Goal: Information Seeking & Learning: Learn about a topic

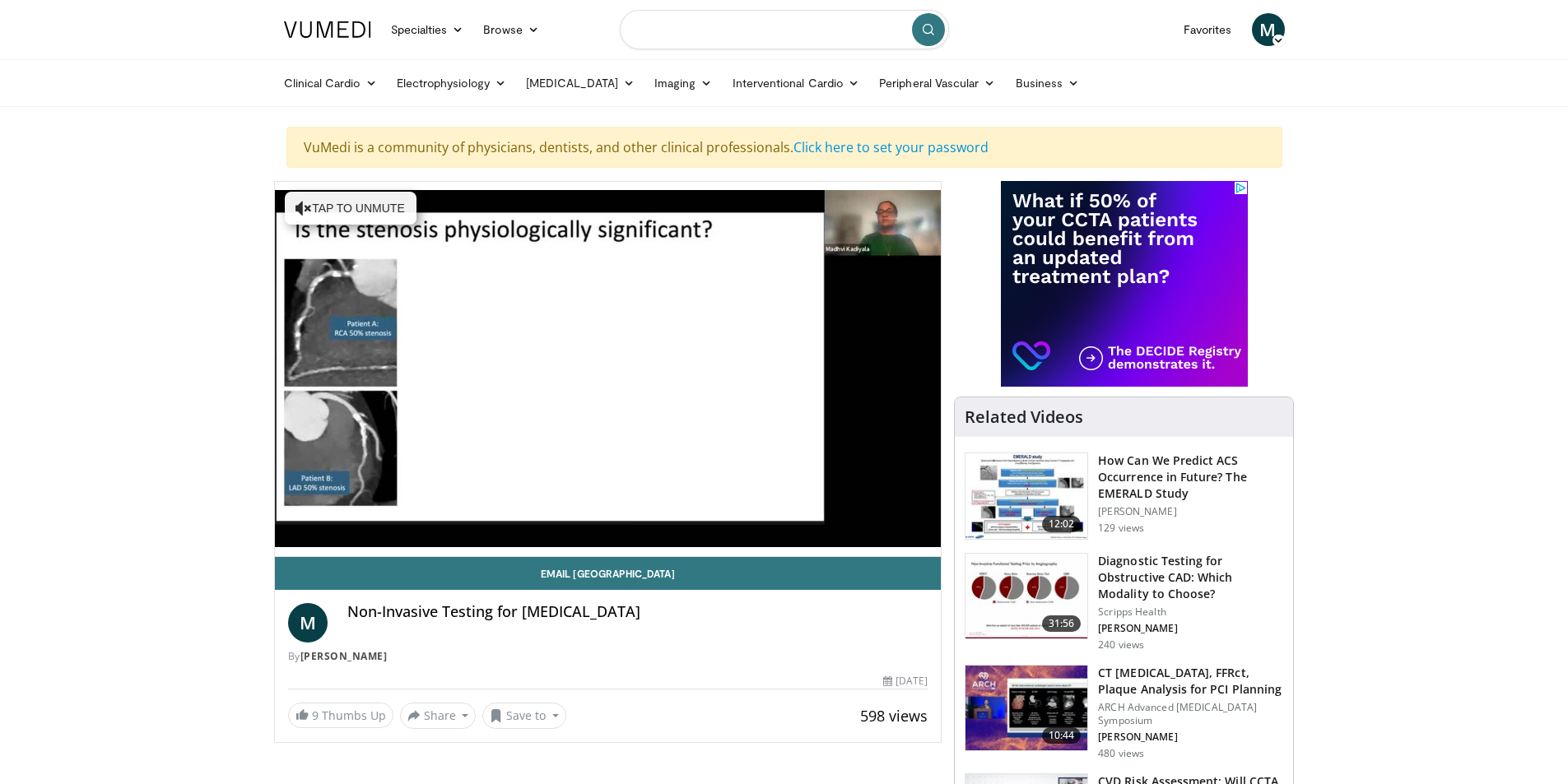
click at [736, 36] on input "Search topics, interventions" at bounding box center [784, 30] width 329 height 39
type input "**********"
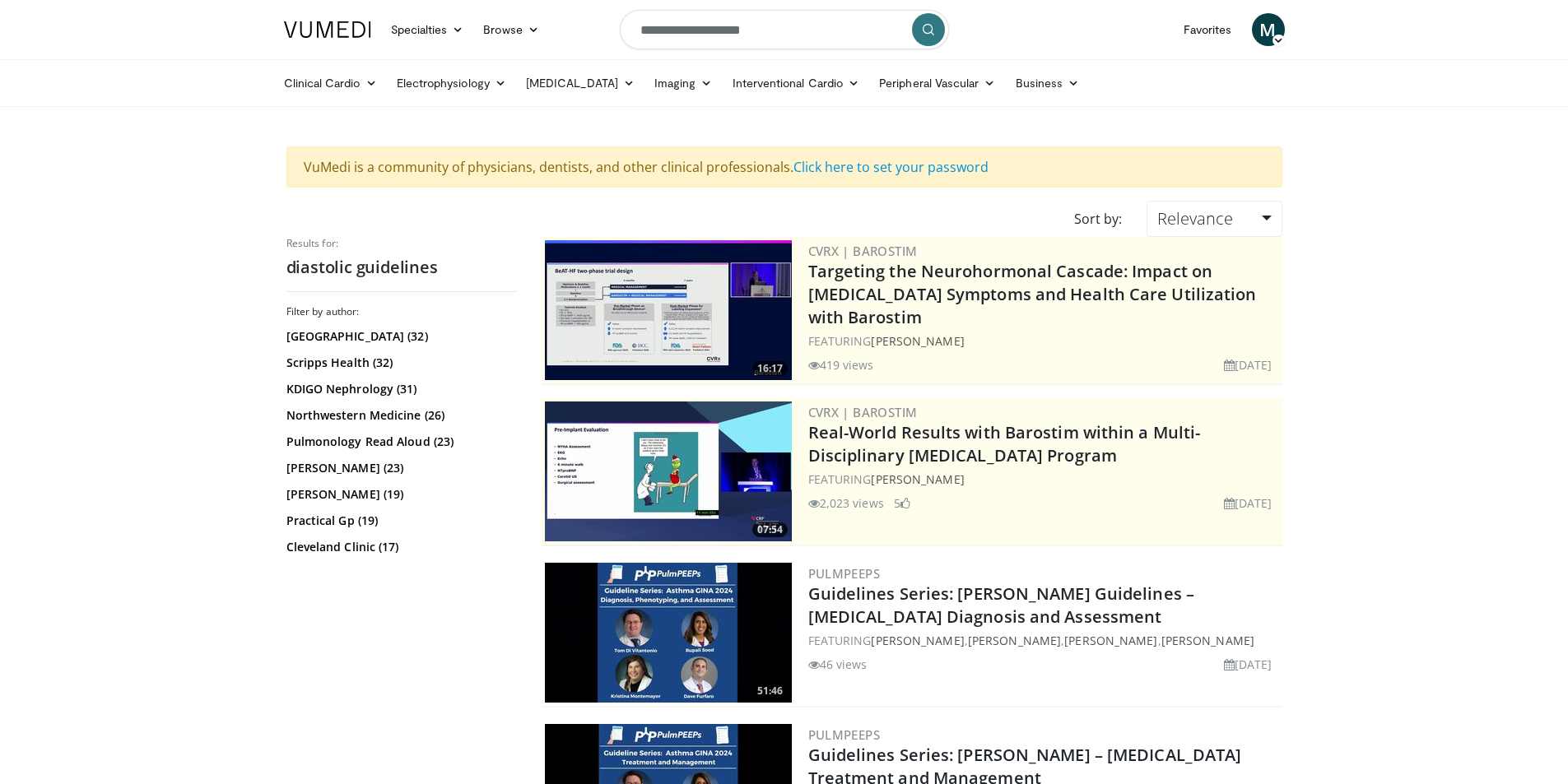
click at [929, 31] on icon "submit" at bounding box center [928, 30] width 13 height 13
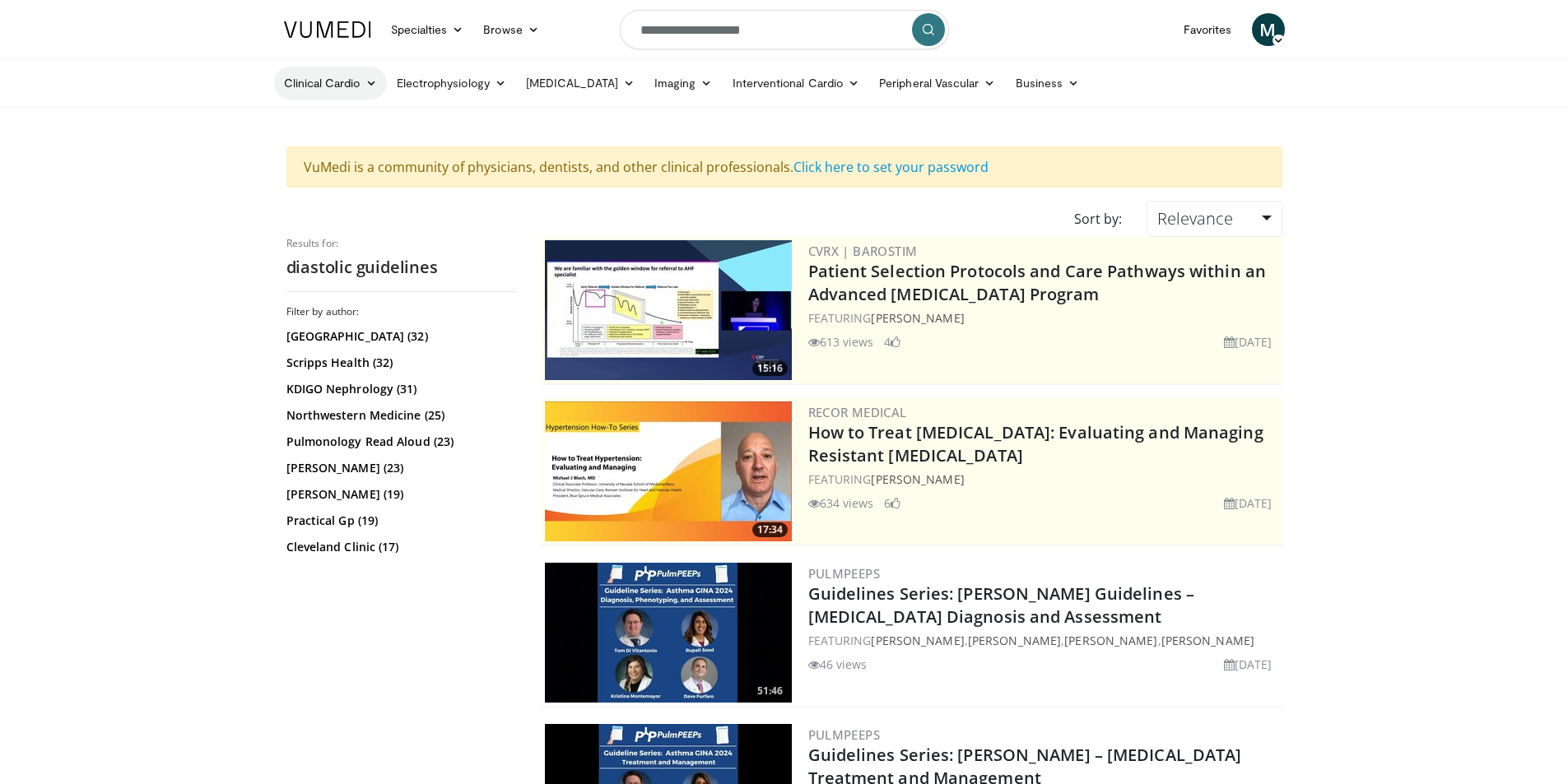
click at [350, 83] on link "Clinical Cardio" at bounding box center [329, 83] width 113 height 33
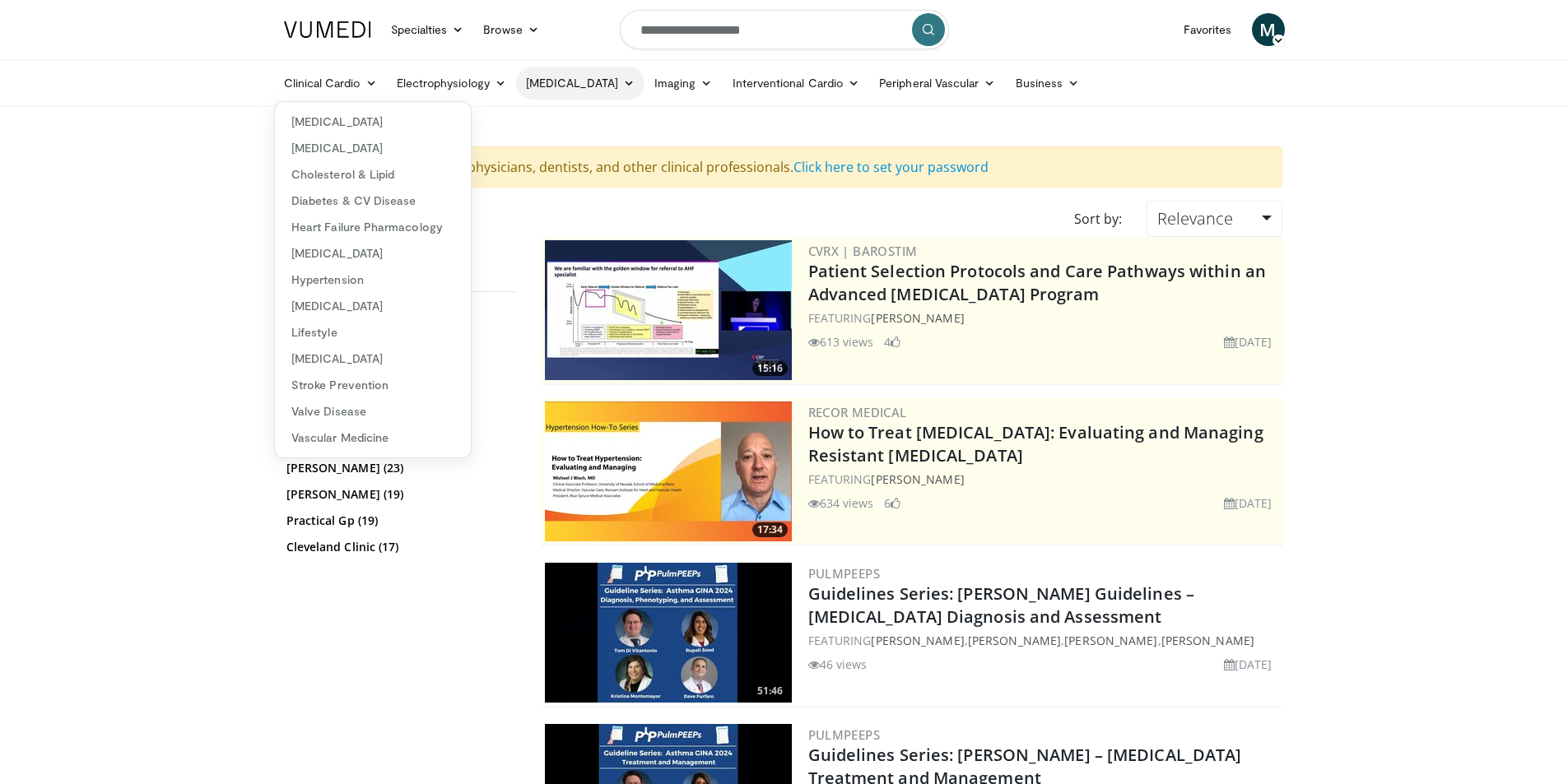
click at [594, 80] on link "[MEDICAL_DATA]" at bounding box center [580, 83] width 128 height 33
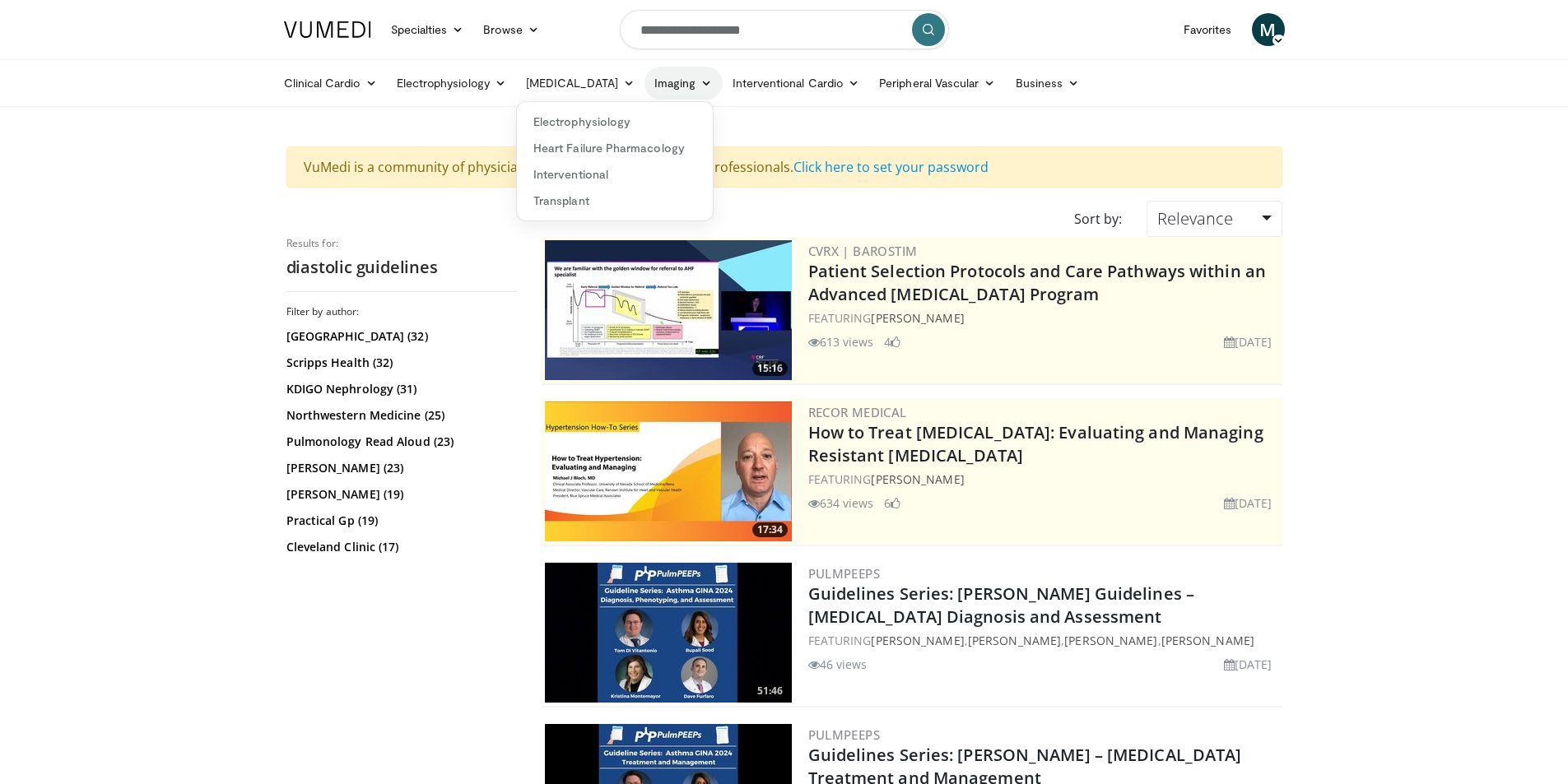
click at [673, 82] on link "Imaging" at bounding box center [683, 83] width 78 height 33
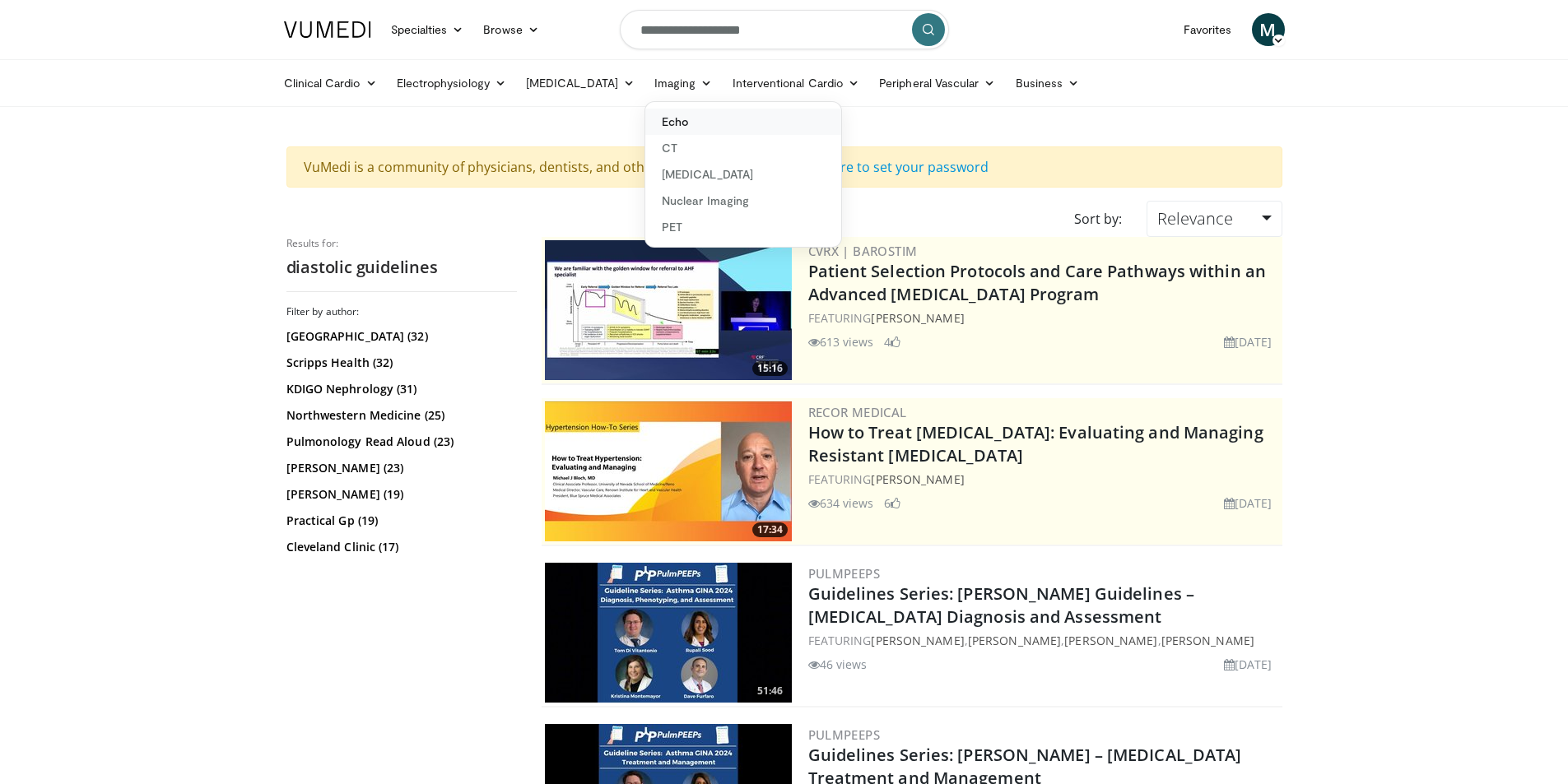
click at [675, 119] on link "Echo" at bounding box center [743, 122] width 195 height 26
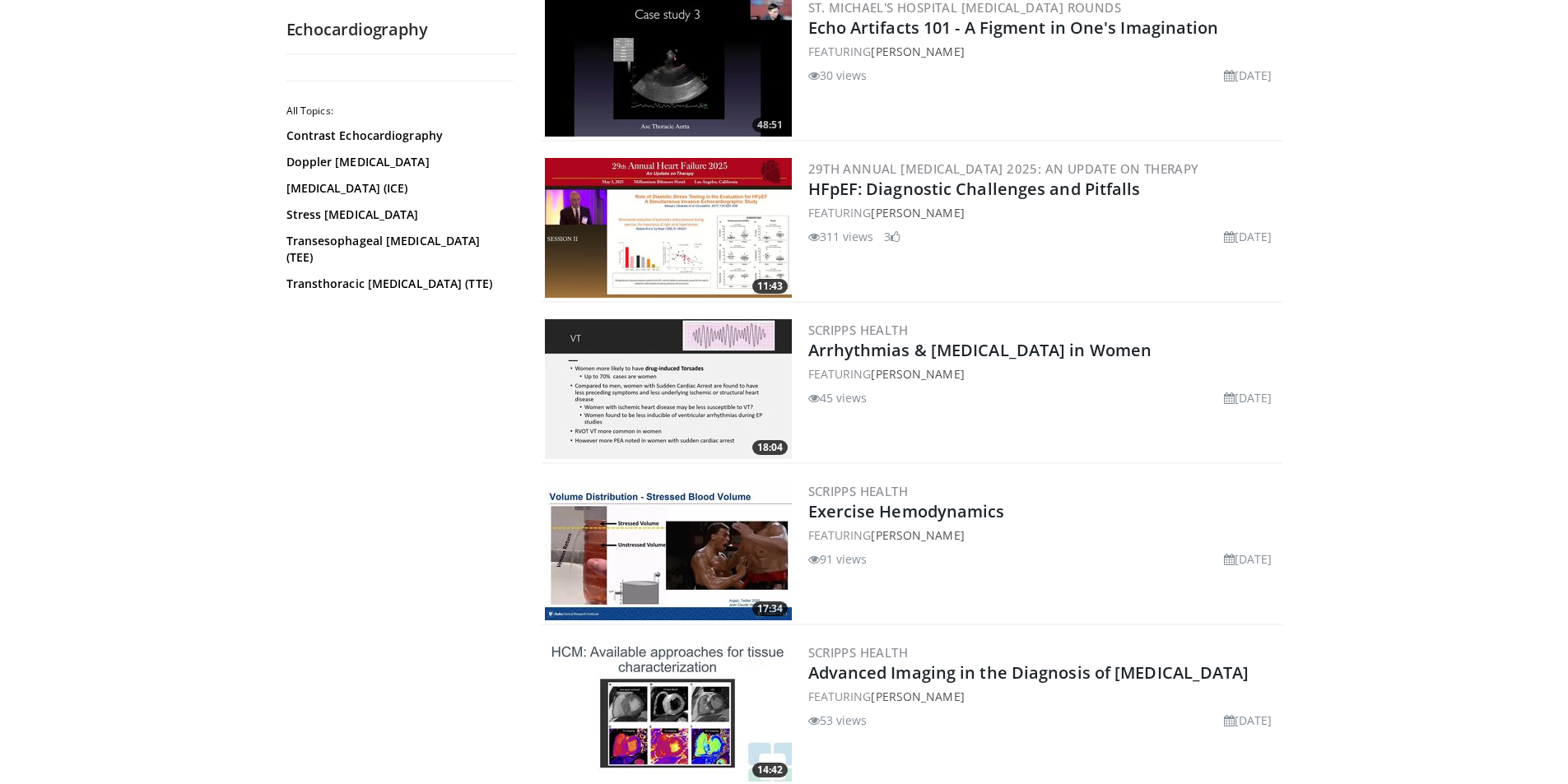
scroll to position [3372, 0]
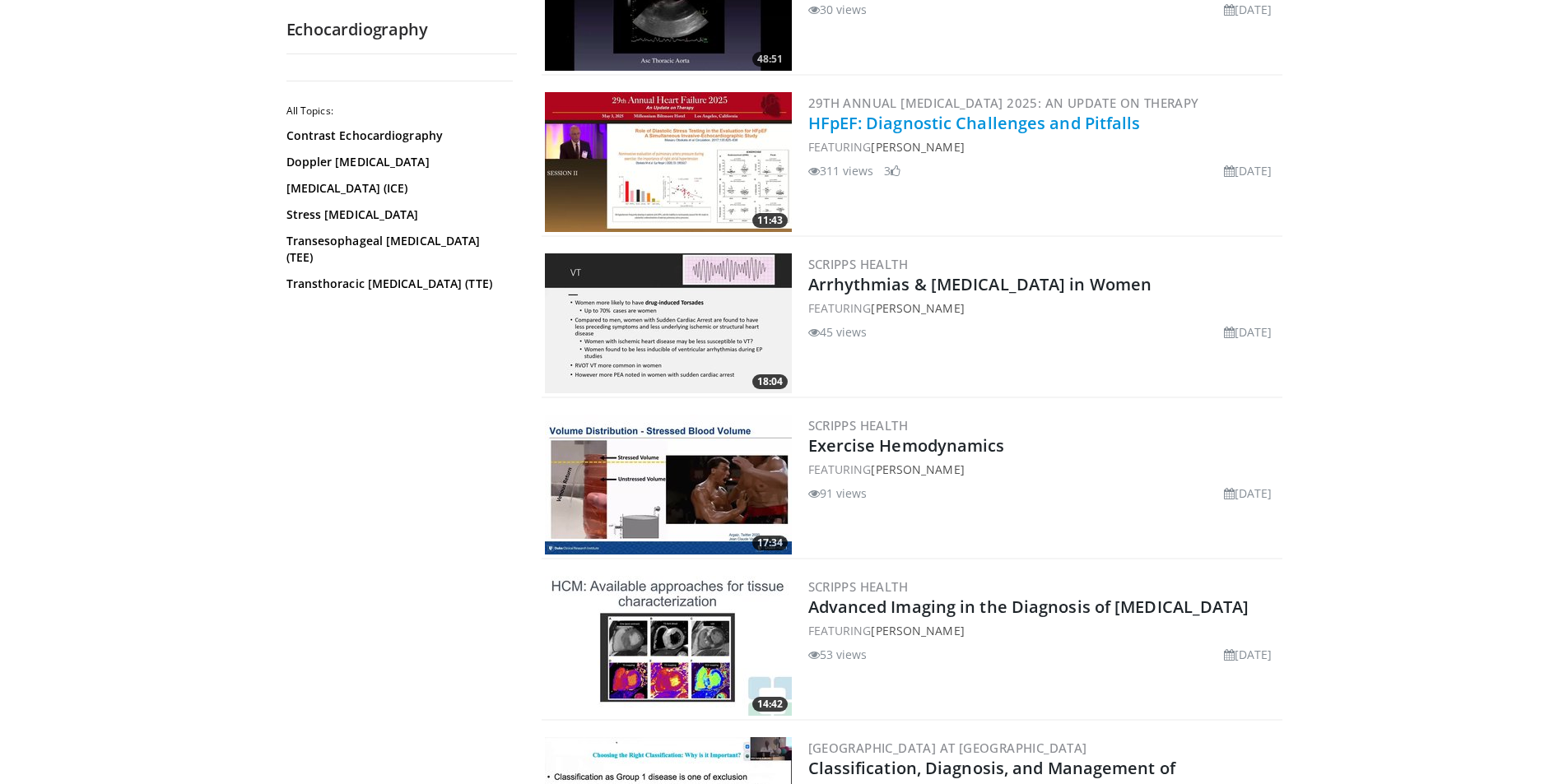
click at [1012, 117] on link "HFpEF: Diagnostic Challenges and Pitfalls" at bounding box center [973, 123] width 332 height 22
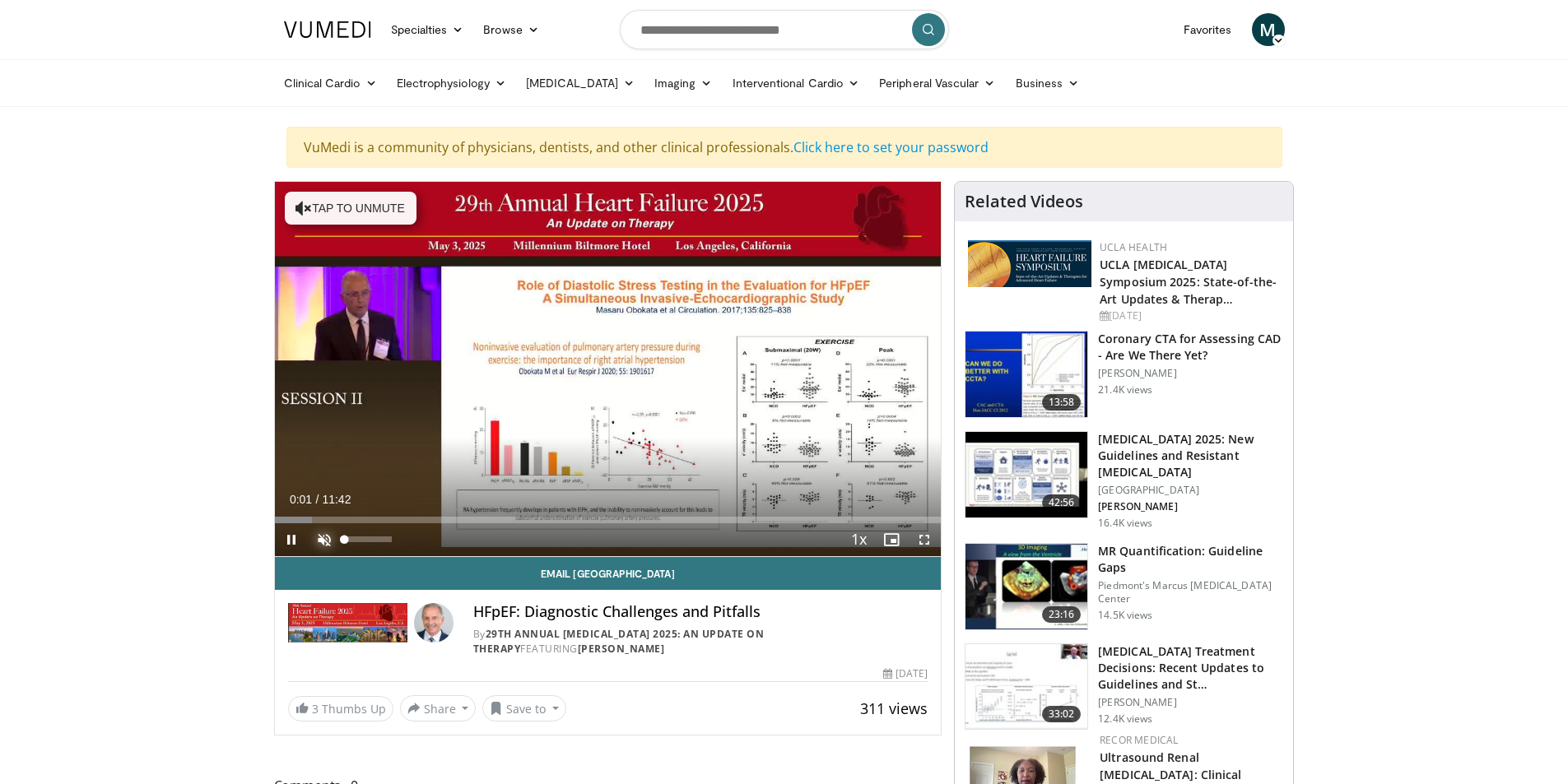
click at [320, 536] on span "Video Player" at bounding box center [324, 538] width 33 height 33
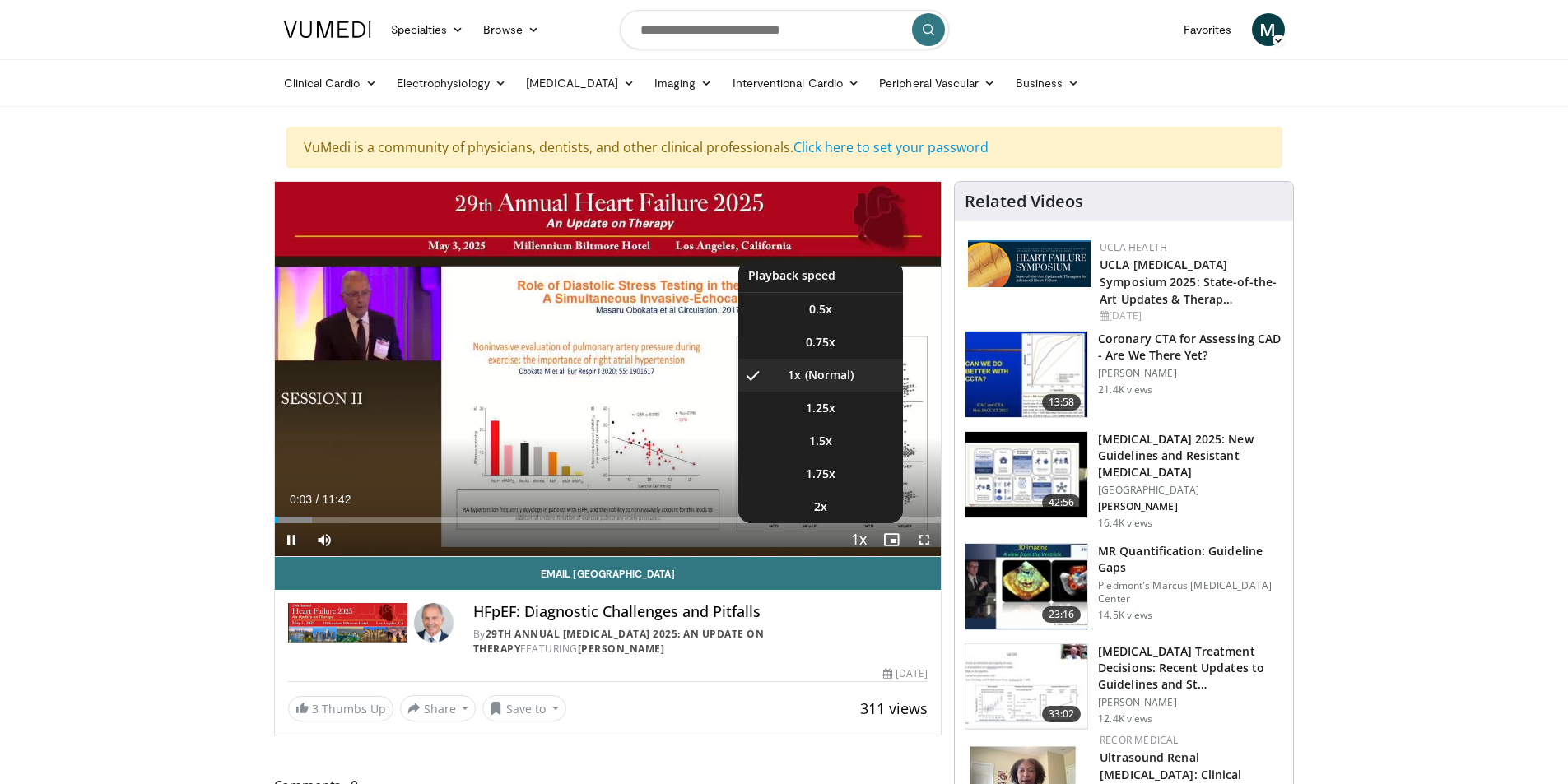
click at [859, 534] on span "Video Player" at bounding box center [858, 539] width 23 height 33
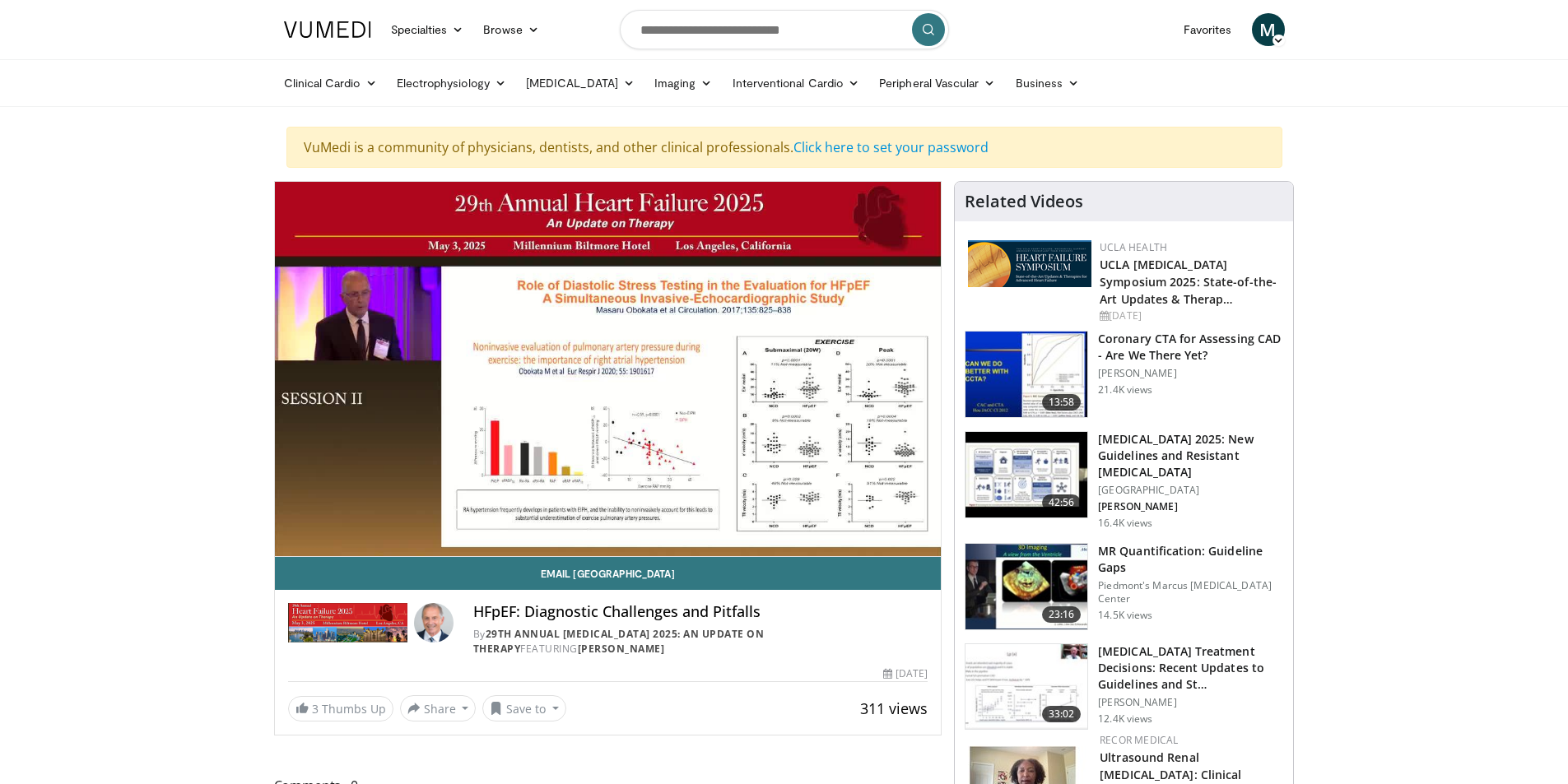
click at [859, 534] on div "10 seconds Tap to unmute" at bounding box center [608, 368] width 666 height 374
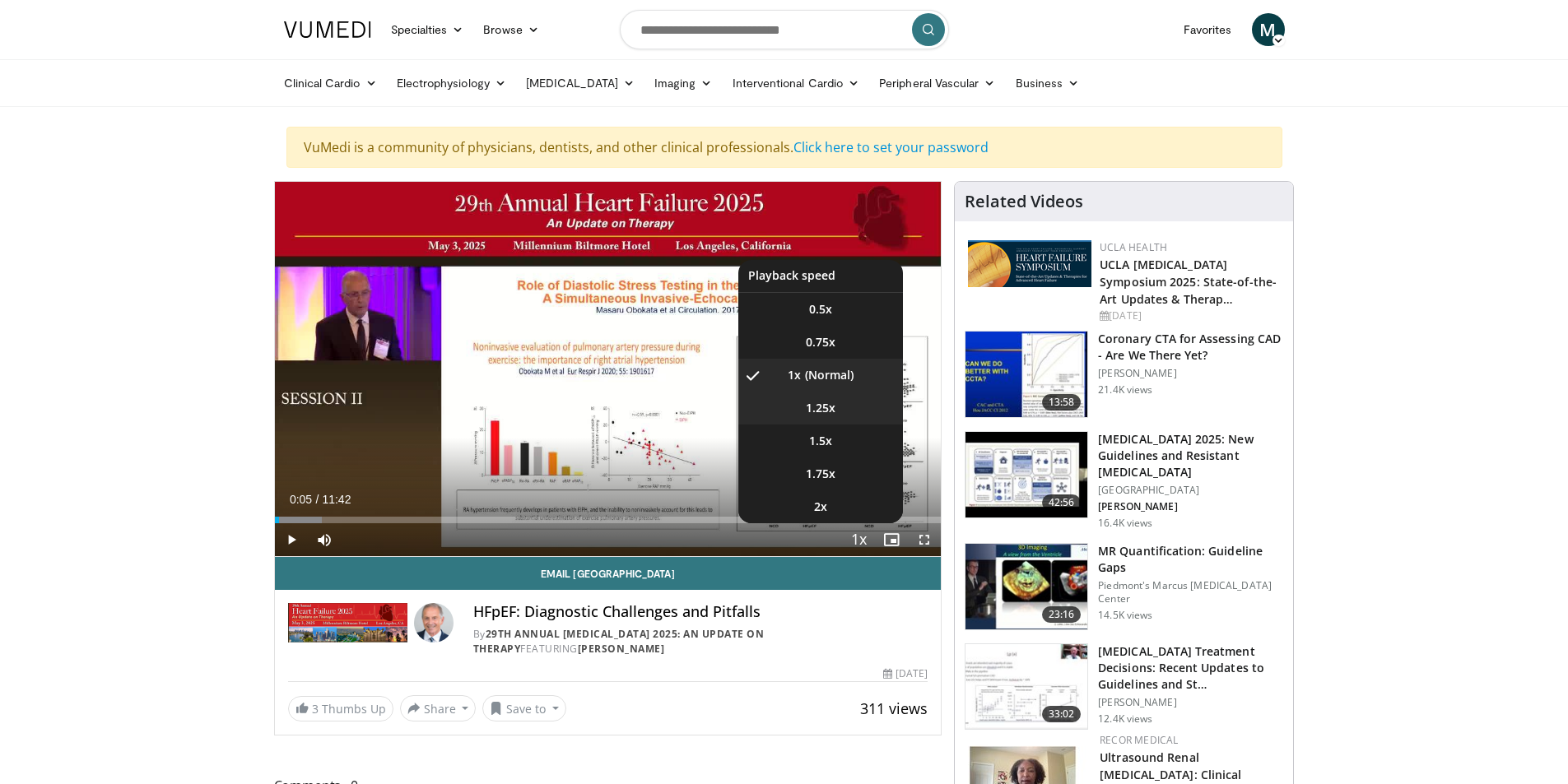
click at [824, 406] on span "1.25x" at bounding box center [821, 408] width 30 height 17
click at [829, 430] on li "1.5x" at bounding box center [820, 440] width 165 height 33
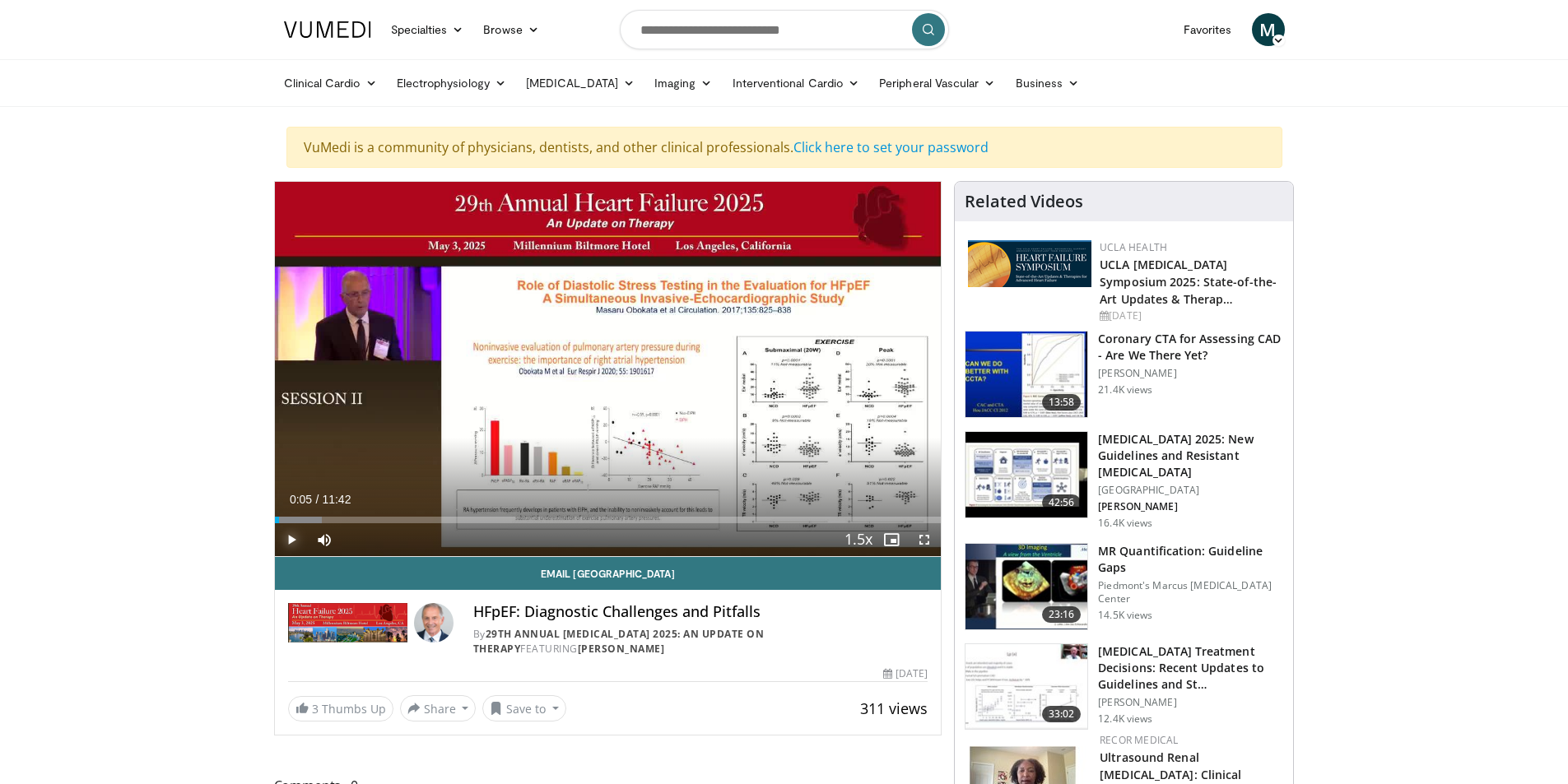
click at [292, 534] on span "Video Player" at bounding box center [290, 538] width 33 height 33
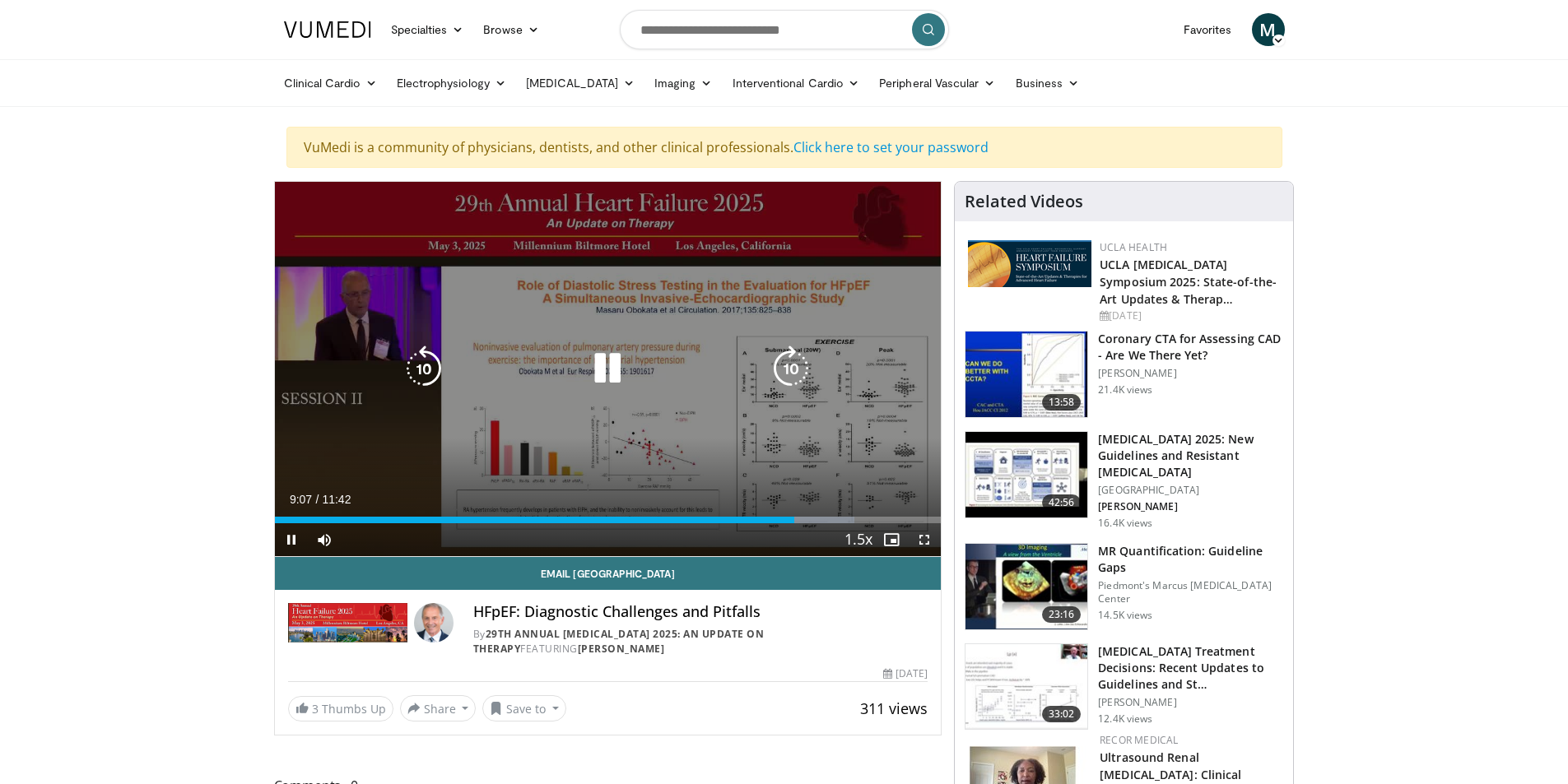
click at [861, 451] on div "10 seconds Tap to unmute" at bounding box center [608, 368] width 666 height 374
